Goal: Manage account settings: Manage account settings

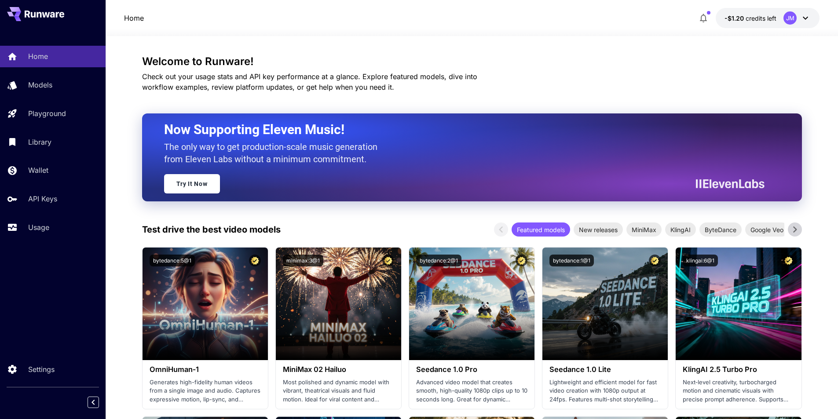
click at [800, 16] on icon at bounding box center [805, 18] width 11 height 11
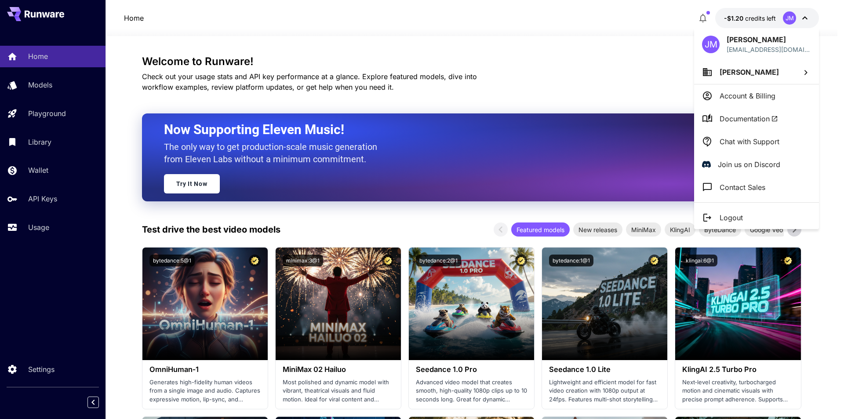
click at [762, 97] on p "Account & Billing" at bounding box center [748, 96] width 56 height 11
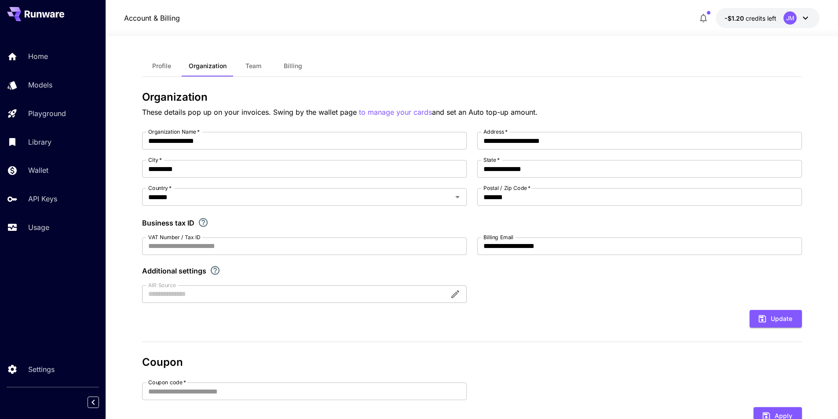
click at [288, 71] on button "Billing" at bounding box center [293, 65] width 40 height 21
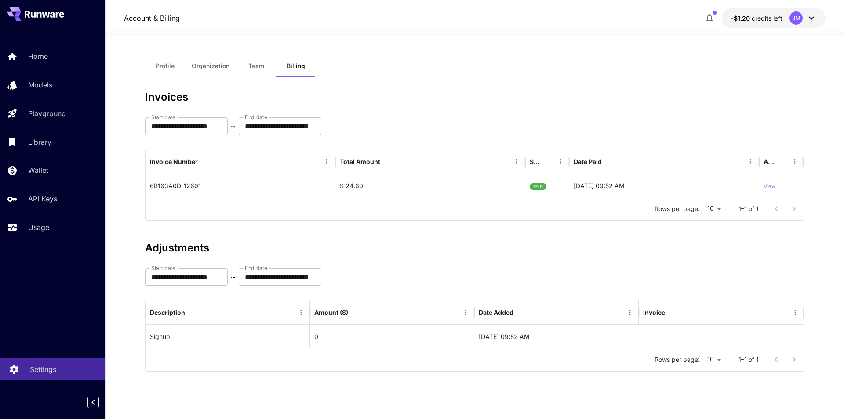
click at [44, 365] on p "Settings" at bounding box center [43, 369] width 26 height 11
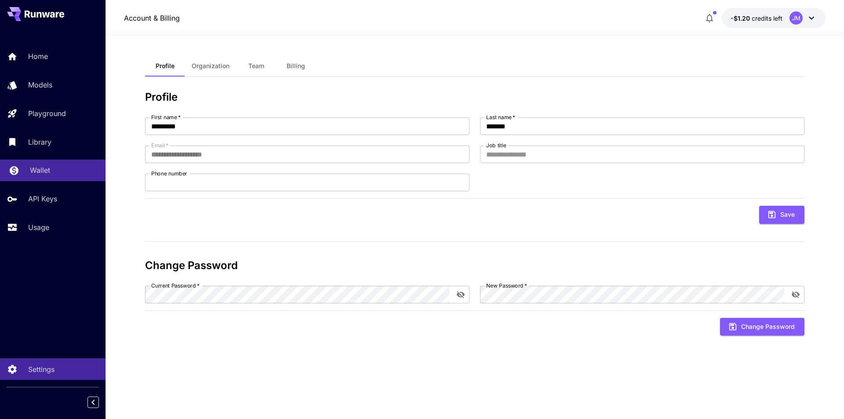
click at [55, 167] on div "Wallet" at bounding box center [64, 170] width 69 height 11
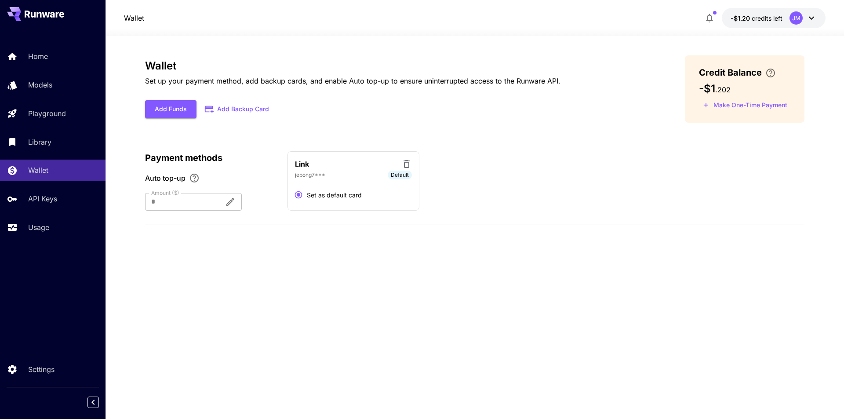
click at [709, 19] on icon "button" at bounding box center [709, 18] width 11 height 11
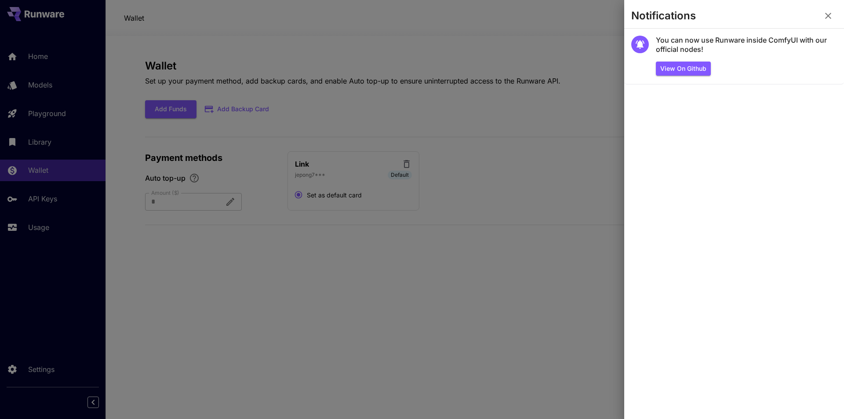
click at [540, 69] on div at bounding box center [422, 209] width 844 height 419
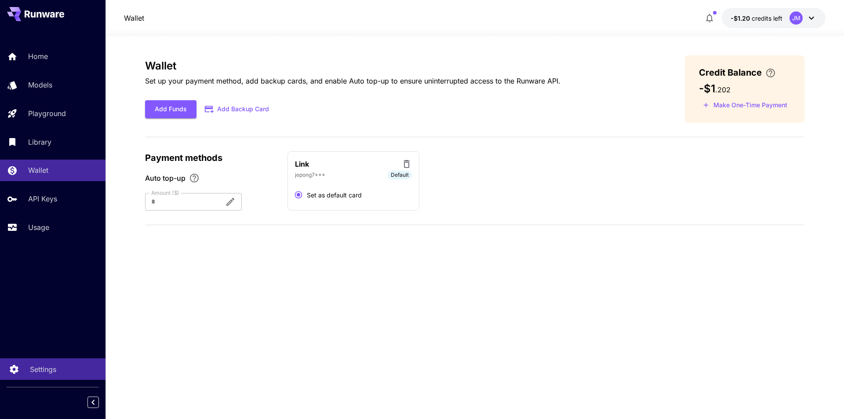
click at [37, 364] on p "Settings" at bounding box center [43, 369] width 26 height 11
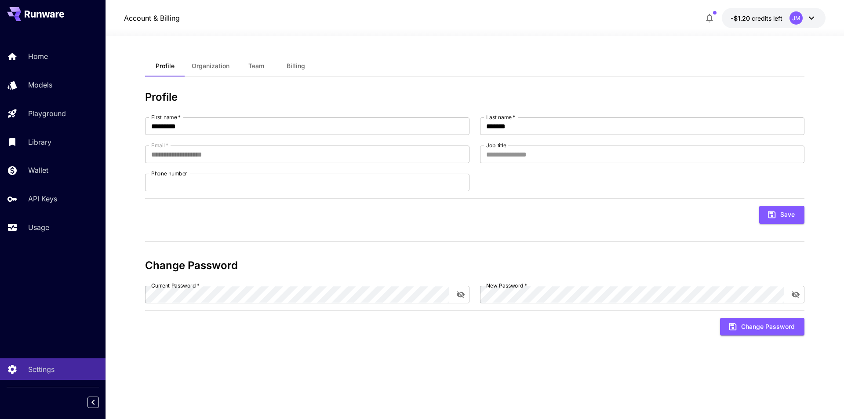
click at [84, 405] on div at bounding box center [53, 402] width 106 height 16
click at [88, 403] on icon "Collapse sidebar" at bounding box center [93, 402] width 11 height 11
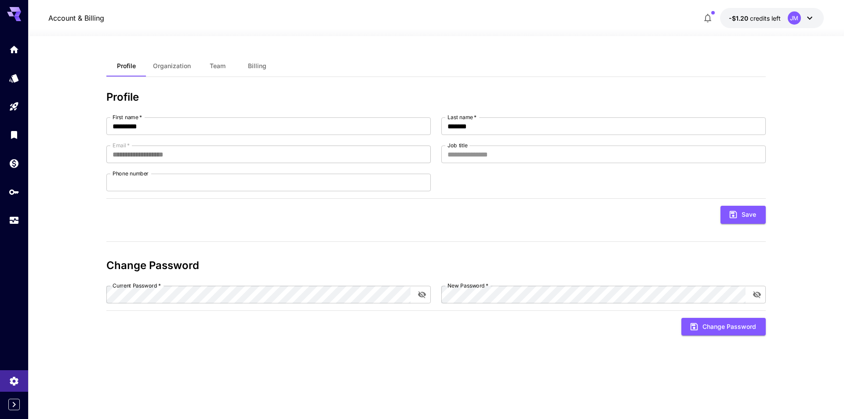
click at [26, 15] on div at bounding box center [14, 10] width 28 height 21
click at [11, 49] on icon "Home" at bounding box center [15, 47] width 11 height 11
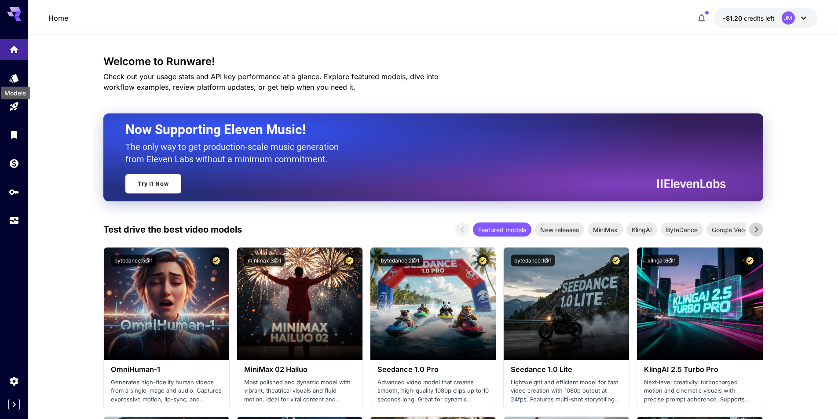
click at [12, 84] on div "Models" at bounding box center [15, 90] width 31 height 20
